Goal: Transaction & Acquisition: Purchase product/service

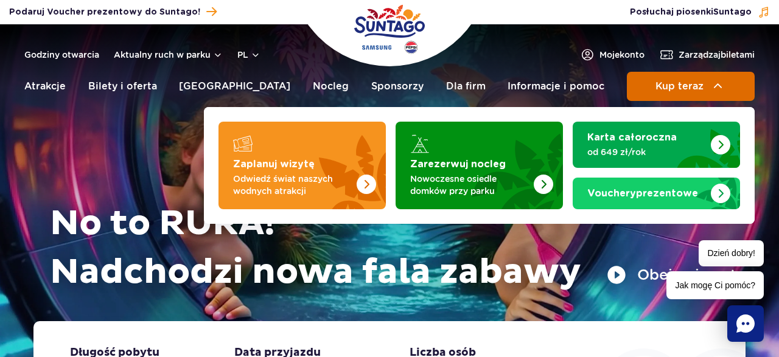
click at [673, 75] on button "Kup teraz" at bounding box center [691, 86] width 128 height 29
click at [713, 85] on img at bounding box center [718, 86] width 15 height 15
click at [683, 94] on button "Kup teraz" at bounding box center [691, 86] width 128 height 29
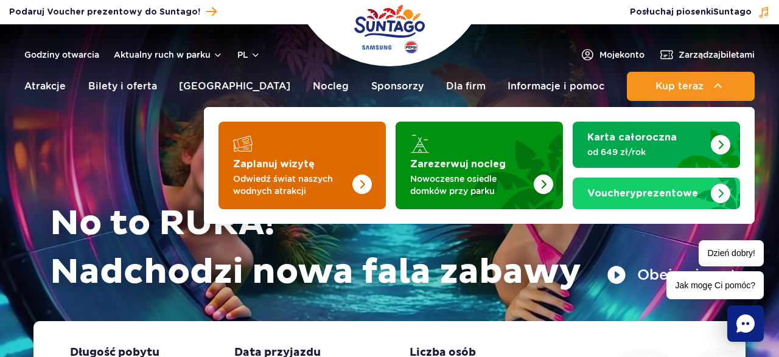
click at [303, 161] on strong "Zaplanuj wizytę" at bounding box center [274, 164] width 82 height 10
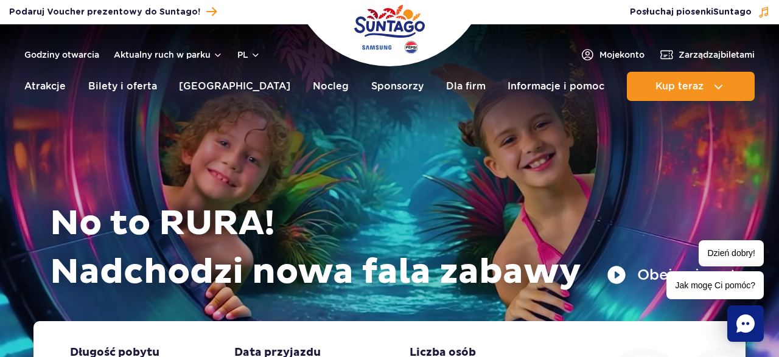
click at [750, 313] on rect "Chat" at bounding box center [745, 324] width 37 height 37
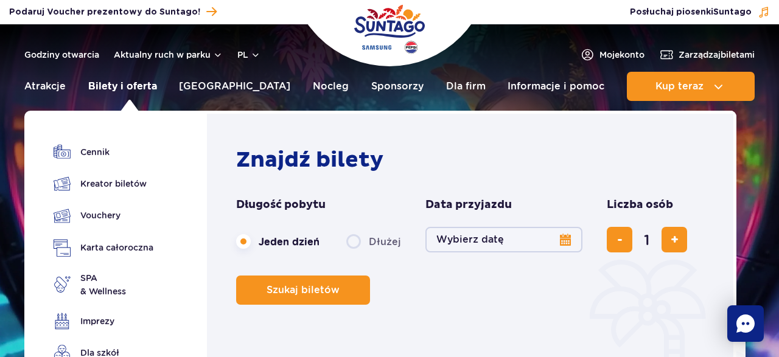
click at [117, 85] on link "Bilety i oferta" at bounding box center [122, 86] width 69 height 29
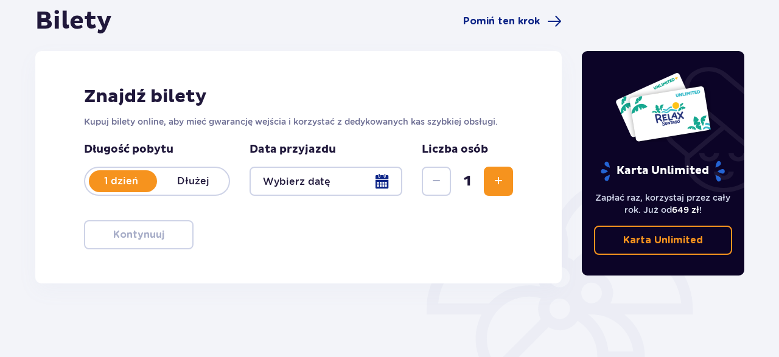
scroll to position [124, 0]
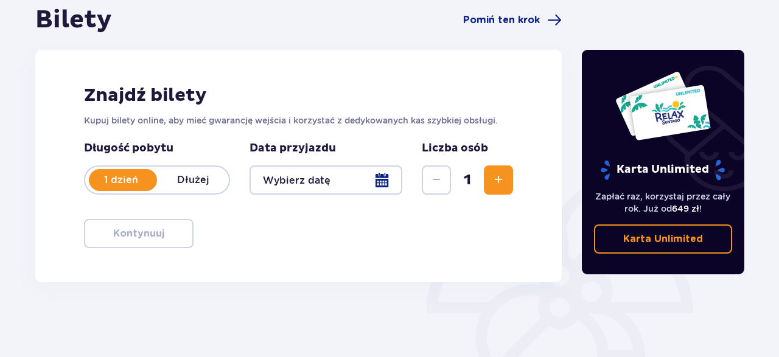
click at [380, 180] on div at bounding box center [326, 180] width 153 height 29
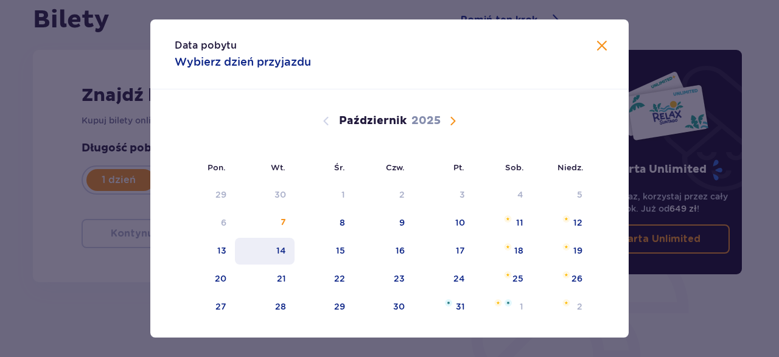
click at [281, 250] on div "14" at bounding box center [281, 251] width 10 height 12
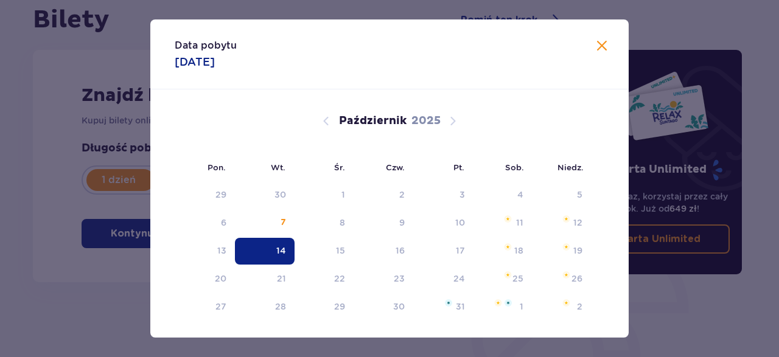
type input "[DATE]"
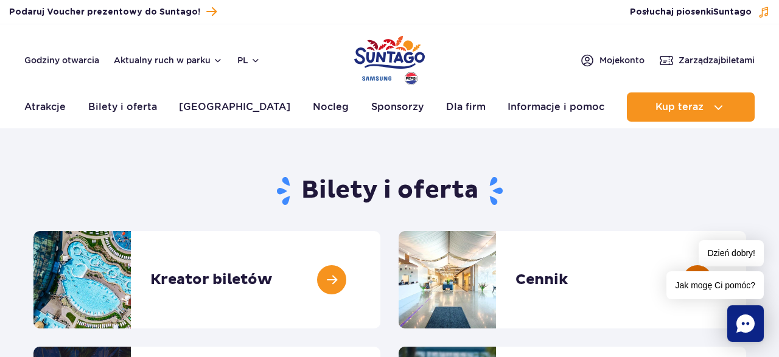
click at [746, 279] on link at bounding box center [746, 279] width 0 height 97
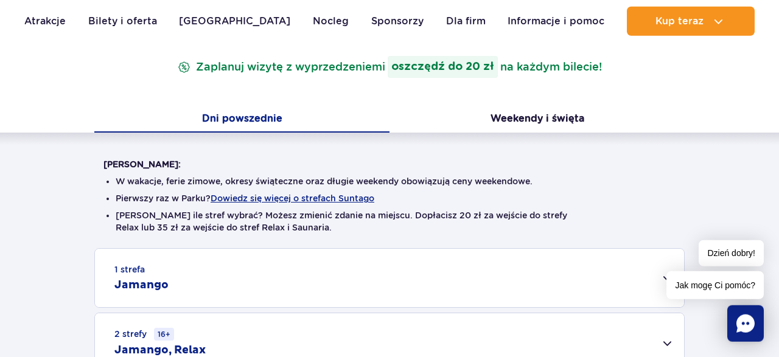
scroll to position [225, 0]
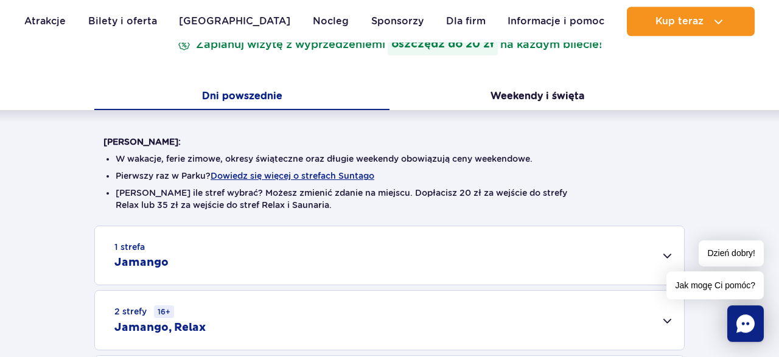
click at [735, 311] on rect "Chat" at bounding box center [745, 324] width 37 height 37
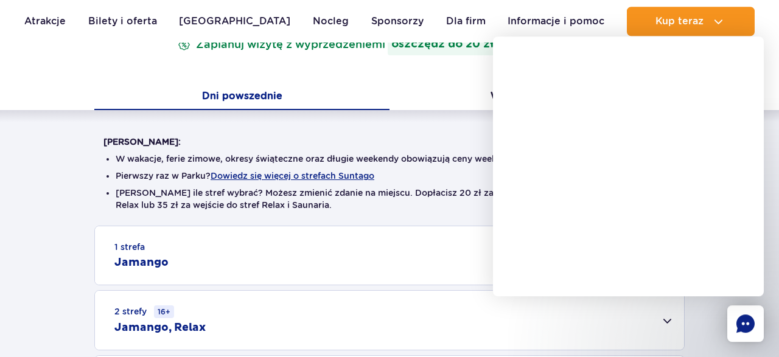
click at [735, 311] on rect "Chat" at bounding box center [745, 324] width 37 height 37
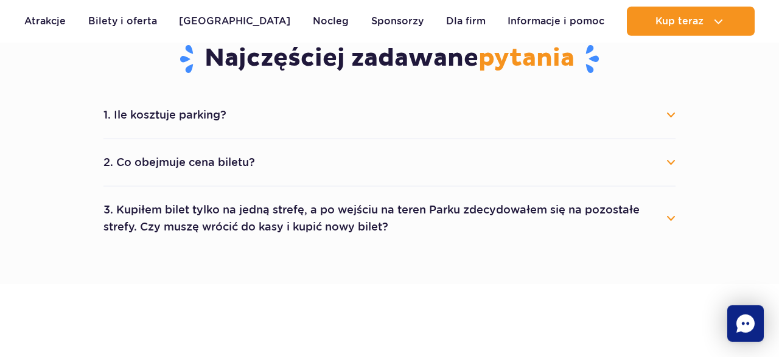
scroll to position [694, 0]
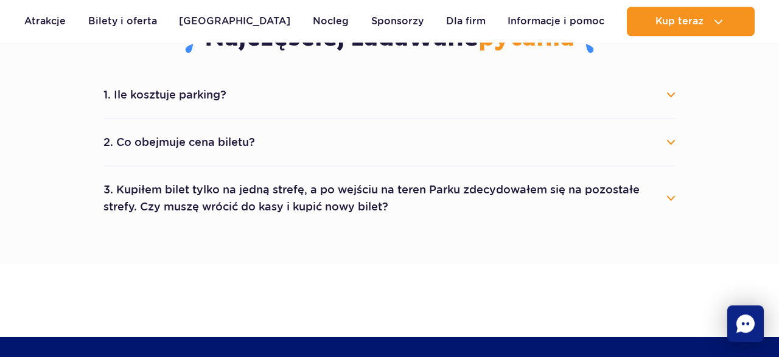
click at [668, 96] on button "1. Ile kosztuje parking?" at bounding box center [389, 95] width 572 height 27
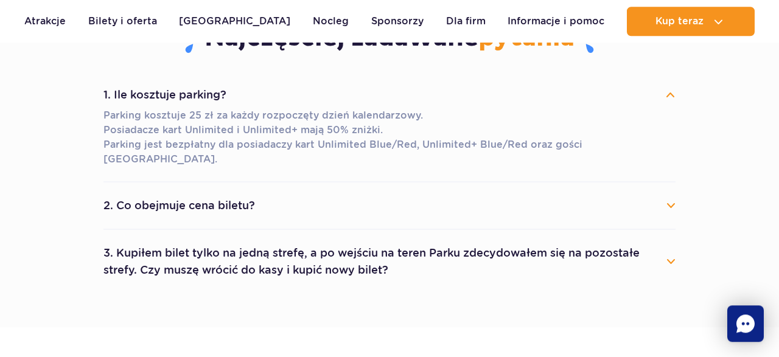
click at [668, 96] on button "1. Ile kosztuje parking?" at bounding box center [389, 95] width 572 height 27
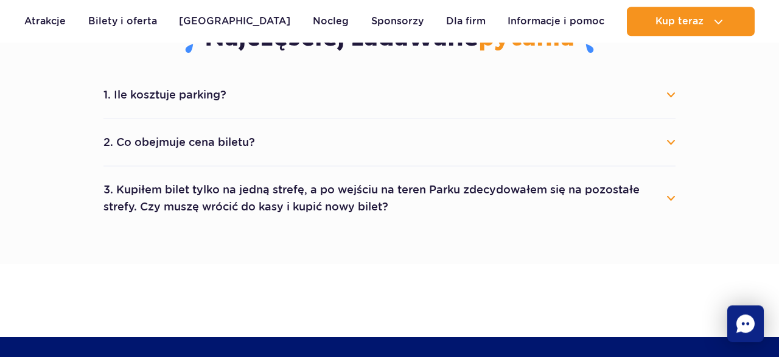
click at [671, 141] on button "2. Co obejmuje cena biletu?" at bounding box center [389, 142] width 572 height 27
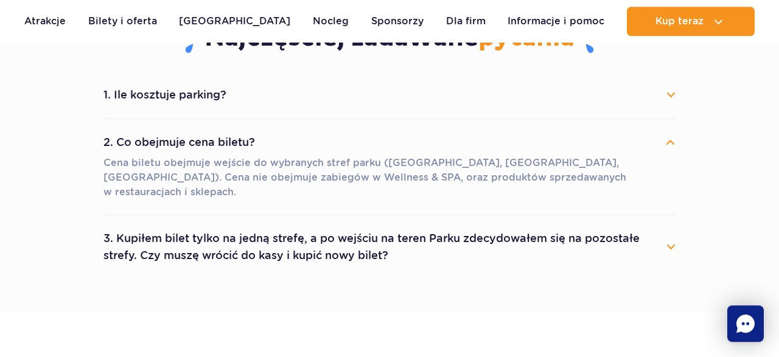
click at [671, 141] on button "2. Co obejmuje cena biletu?" at bounding box center [389, 142] width 572 height 27
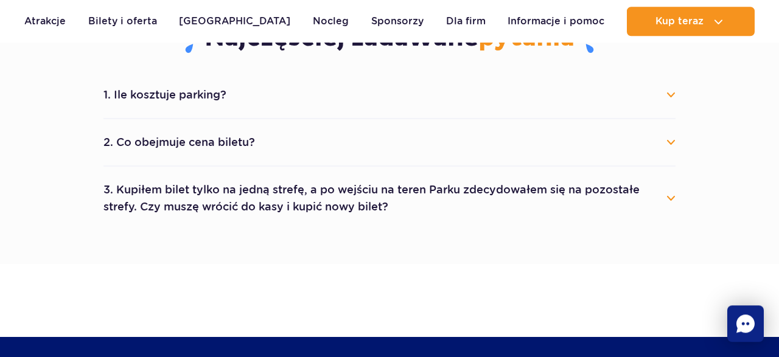
click at [668, 194] on button "3. Kupiłem bilet tylko na jedną strefę, a po wejściu na teren Parku zdecydowałe…" at bounding box center [389, 199] width 572 height 44
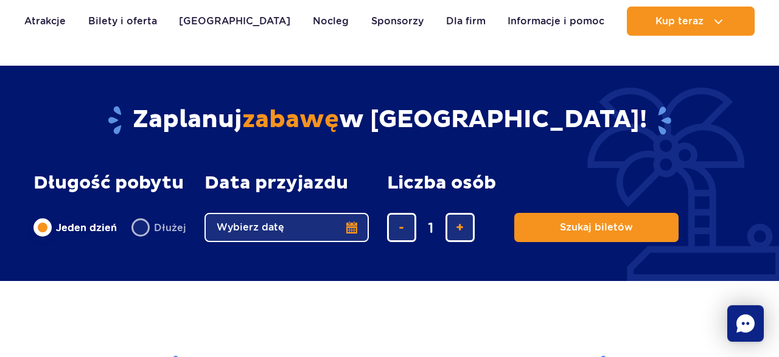
scroll to position [996, 0]
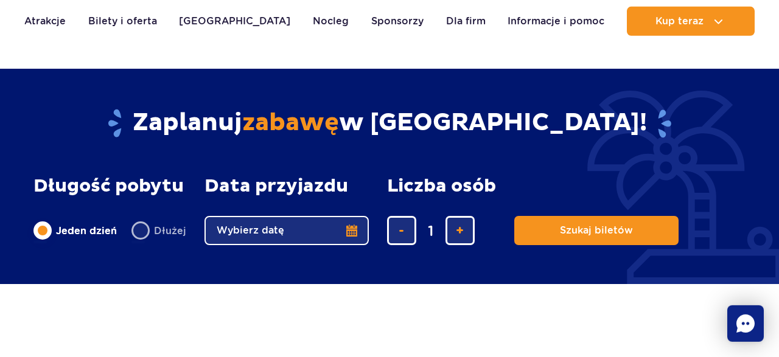
click at [338, 231] on button "Wybierz datę" at bounding box center [287, 230] width 164 height 29
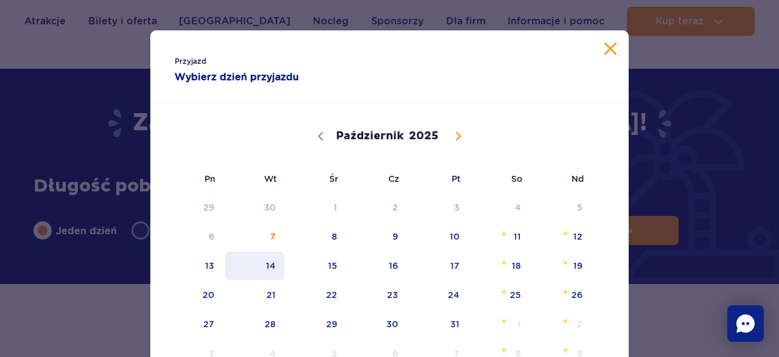
click at [272, 264] on span "14" at bounding box center [254, 266] width 61 height 28
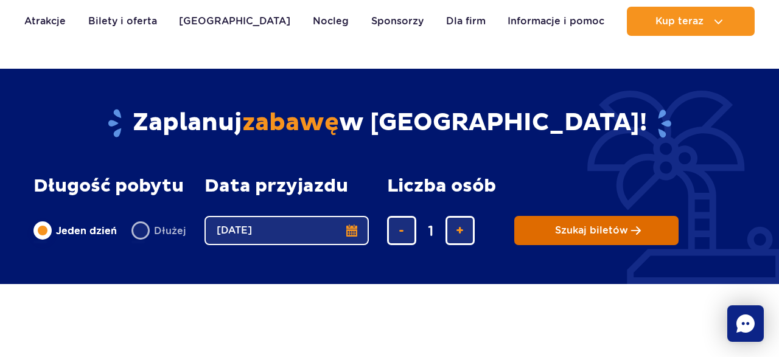
click at [561, 220] on button "Szukaj biletów" at bounding box center [596, 230] width 164 height 29
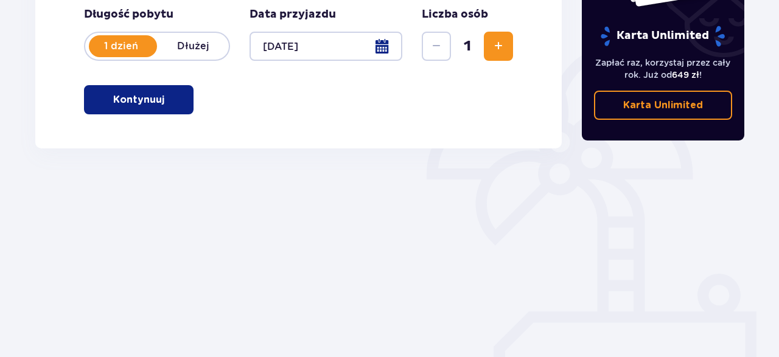
scroll to position [263, 0]
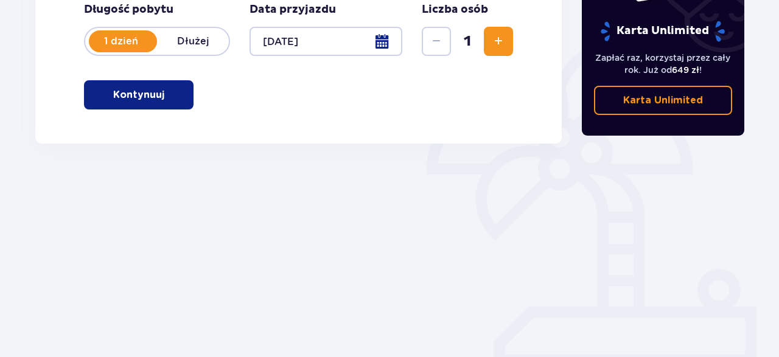
click at [492, 43] on span "Zwiększ" at bounding box center [498, 41] width 15 height 15
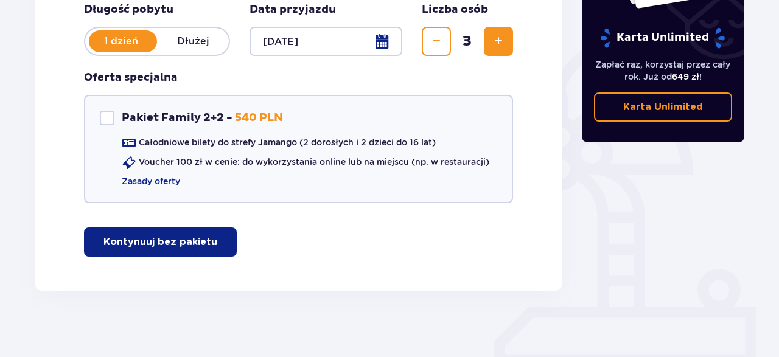
click at [492, 43] on span "Zwiększ" at bounding box center [498, 41] width 15 height 15
click at [443, 33] on button "Zmniejsz" at bounding box center [436, 41] width 29 height 29
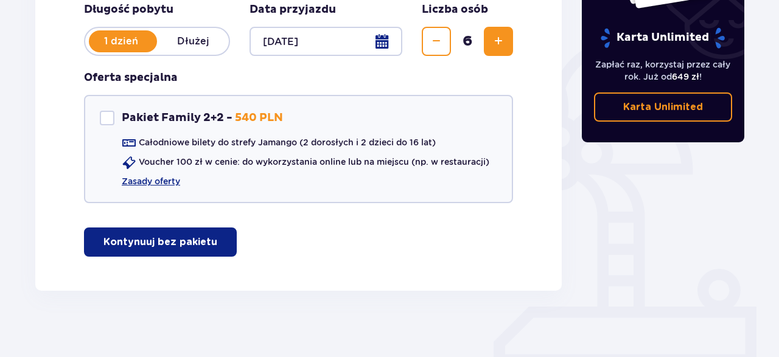
click at [150, 244] on p "Kontynuuj bez pakietu" at bounding box center [160, 242] width 114 height 13
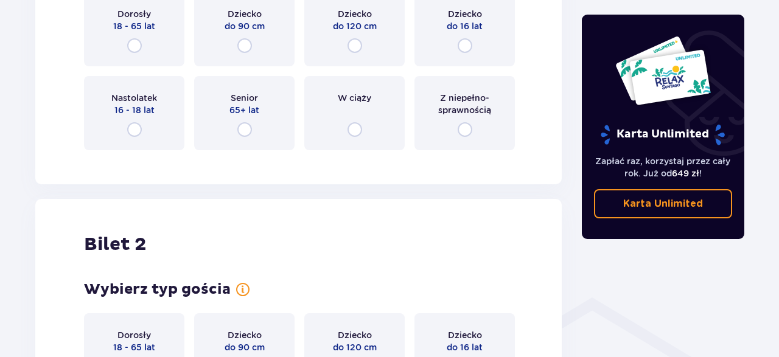
scroll to position [608, 0]
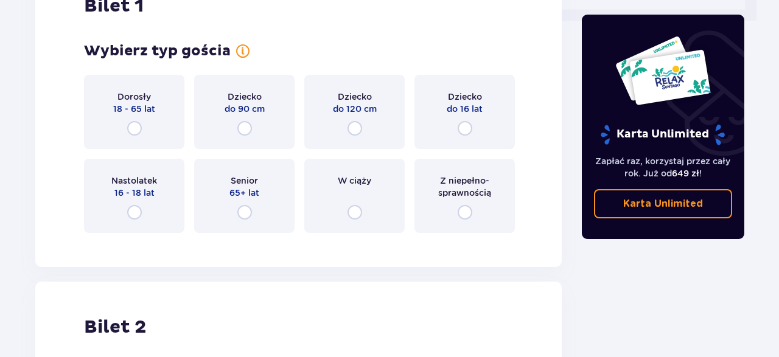
click at [144, 129] on div "Dorosły 18 - 65 lat" at bounding box center [134, 112] width 100 height 74
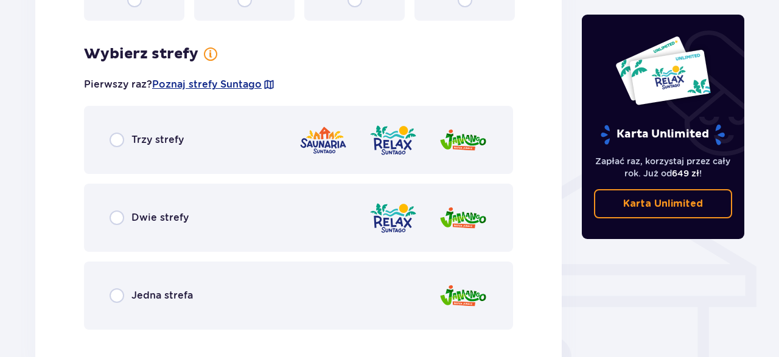
scroll to position [851, 0]
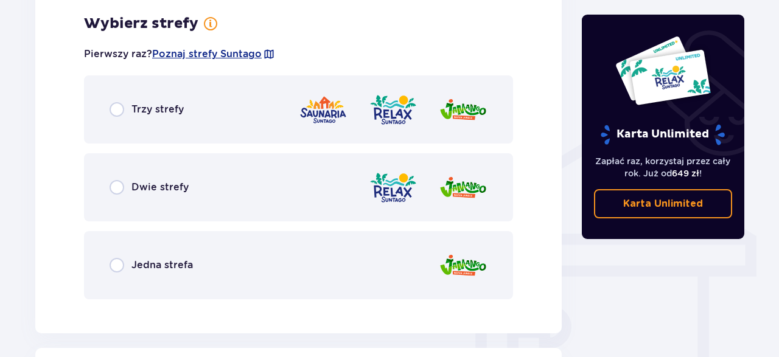
click at [143, 118] on div "Trzy strefy" at bounding box center [298, 109] width 429 height 68
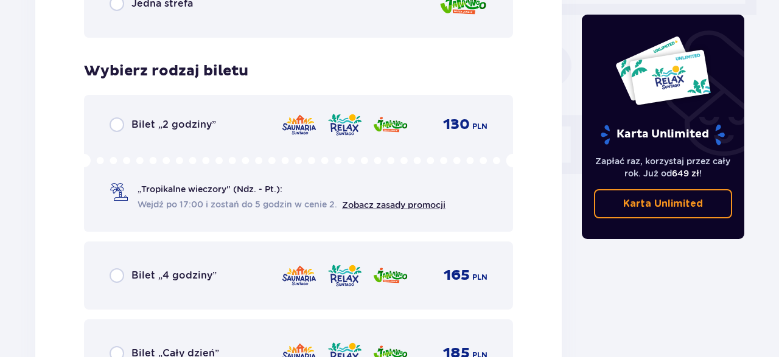
scroll to position [1160, 0]
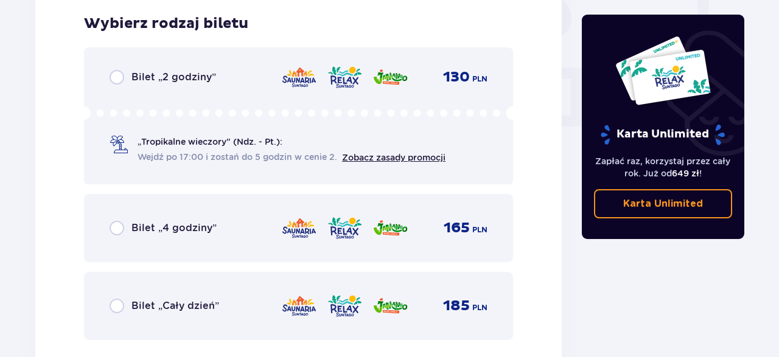
click at [162, 306] on span "Bilet „Cały dzień”" at bounding box center [175, 305] width 88 height 13
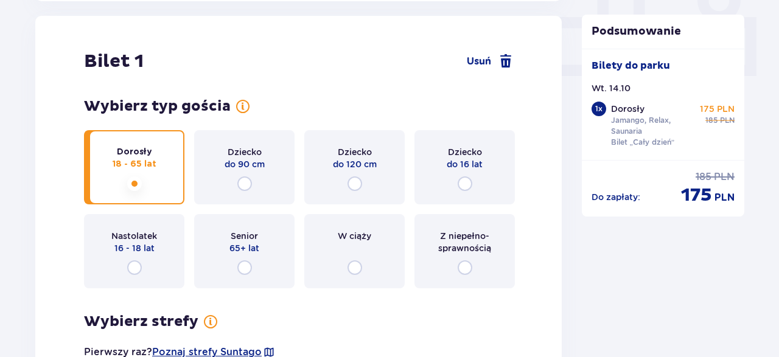
scroll to position [0, 0]
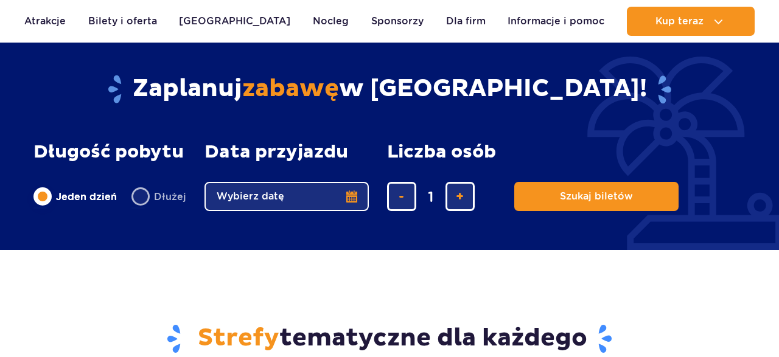
scroll to position [996, 0]
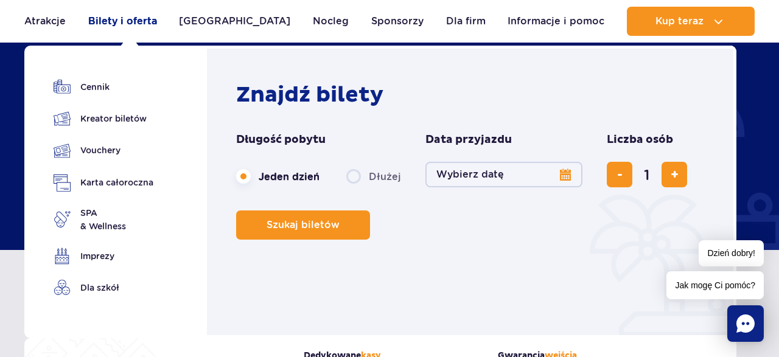
click at [141, 26] on link "Bilety i oferta" at bounding box center [122, 21] width 69 height 29
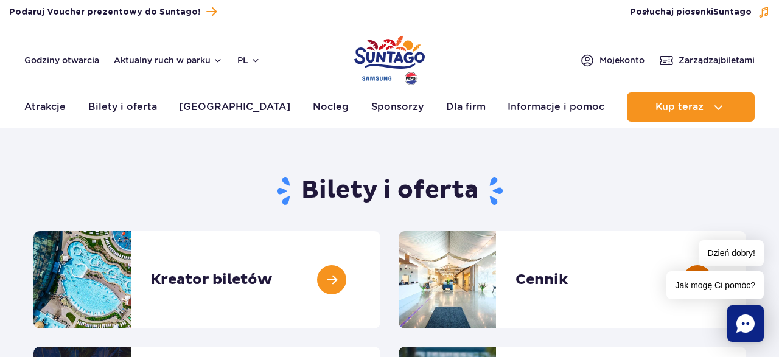
click at [746, 280] on link at bounding box center [746, 279] width 0 height 97
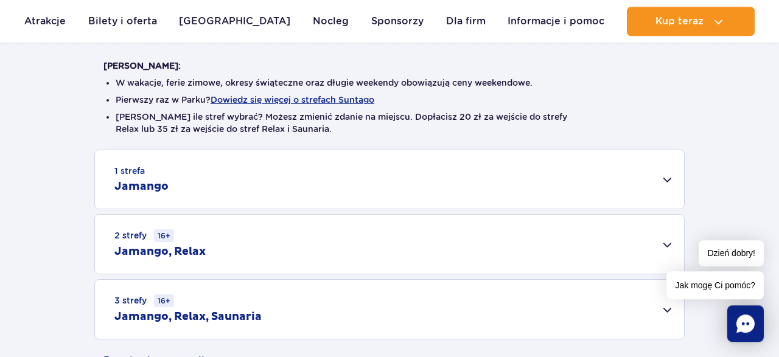
scroll to position [348, 0]
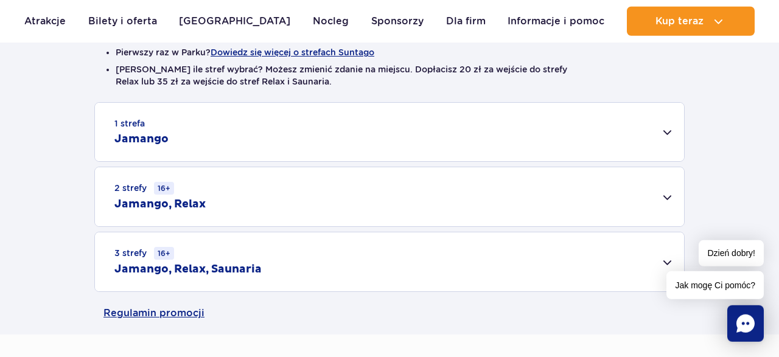
click at [658, 259] on div "3 strefy 16+ Jamango, Relax, Saunaria" at bounding box center [389, 262] width 589 height 59
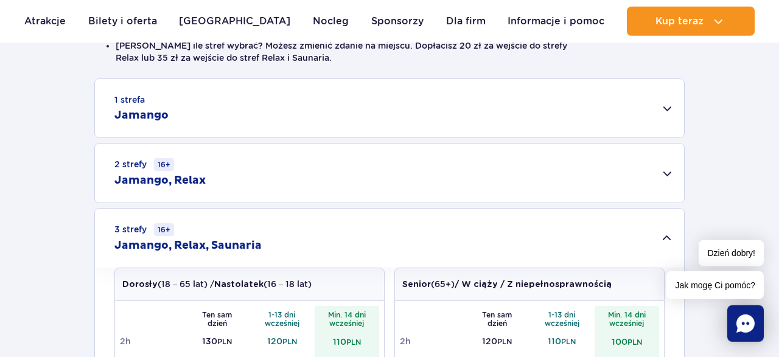
scroll to position [390, 0]
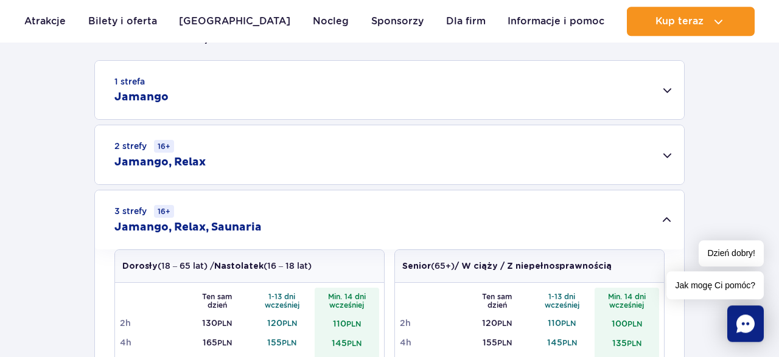
click at [658, 98] on div "1 strefa Jamango" at bounding box center [389, 90] width 589 height 58
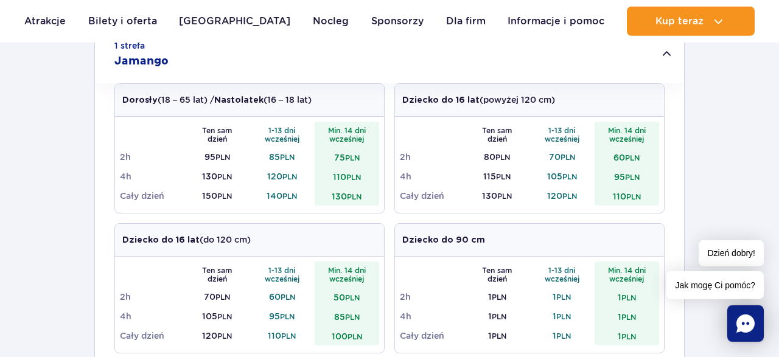
scroll to position [430, 0]
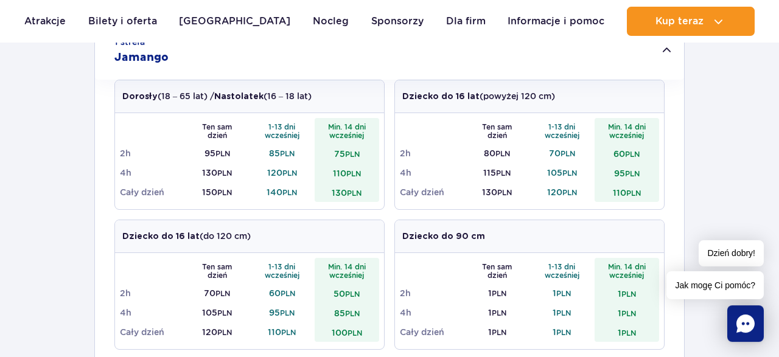
click at [748, 318] on icon "Chat" at bounding box center [746, 324] width 18 height 18
